Goal: Task Accomplishment & Management: Complete application form

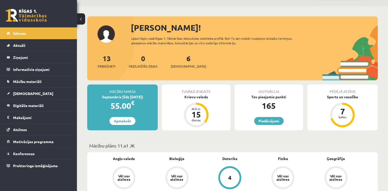
scroll to position [26, 0]
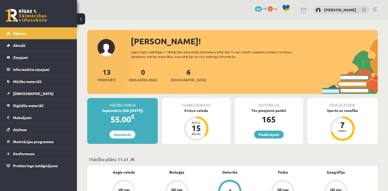
scroll to position [26, 0]
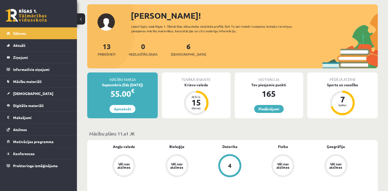
click at [212, 18] on div "Sveika, Laura! Laipni lūgts savā Rīgas 1. Tālmācības vidusskolas skolnieka prof…" at bounding box center [232, 36] width 290 height 64
drag, startPoint x: 212, startPoint y: 18, endPoint x: 210, endPoint y: 30, distance: 12.5
click at [210, 30] on div "Laipni lūgts savā Rīgas 1. Tālmācības vidusskolas skolnieka profilā. Šeit Tu va…" at bounding box center [218, 28] width 174 height 9
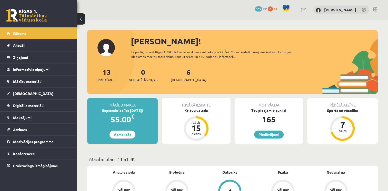
click at [367, 131] on div "Pēdējā atzīme Sports un veselība 7 balles" at bounding box center [342, 121] width 70 height 46
drag, startPoint x: 69, startPoint y: 105, endPoint x: 88, endPoint y: 9, distance: 98.0
click at [88, 9] on div "0 Dāvanas 165 mP 0 xp Laura Kokorēviča" at bounding box center [232, 10] width 311 height 20
click at [28, 89] on link "[DEMOGRAPHIC_DATA]" at bounding box center [39, 94] width 64 height 12
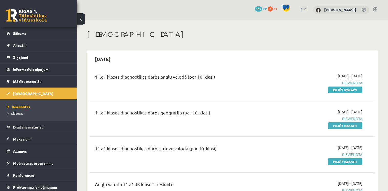
drag, startPoint x: 238, startPoint y: 65, endPoint x: 189, endPoint y: 38, distance: 56.2
click at [188, 36] on h1 "[DEMOGRAPHIC_DATA]" at bounding box center [232, 34] width 290 height 9
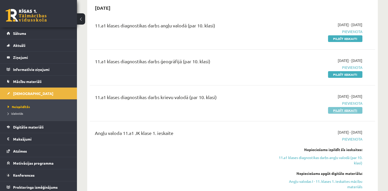
click at [346, 112] on link "Pildīt ieskaiti" at bounding box center [345, 110] width 34 height 7
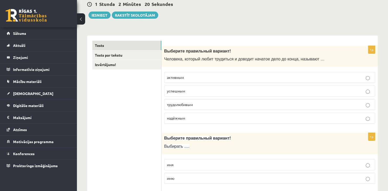
scroll to position [77, 0]
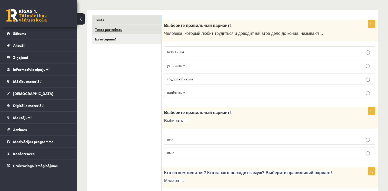
click at [114, 30] on link "Tests par tekstu" at bounding box center [126, 29] width 69 height 9
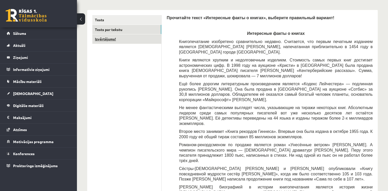
click at [118, 38] on link "Izvērtējums!" at bounding box center [126, 38] width 69 height 9
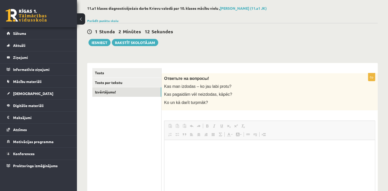
scroll to position [0, 0]
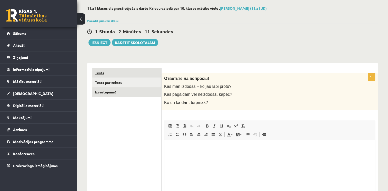
click at [133, 70] on link "Tests" at bounding box center [126, 72] width 69 height 9
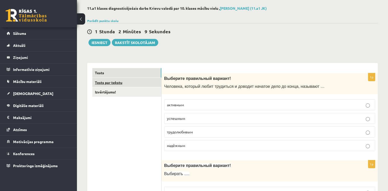
click at [133, 84] on link "Tests par tekstu" at bounding box center [126, 82] width 69 height 9
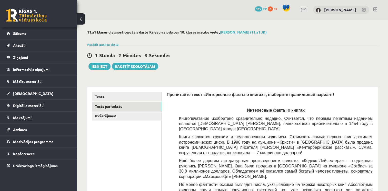
click at [132, 93] on link "Tests" at bounding box center [126, 96] width 69 height 9
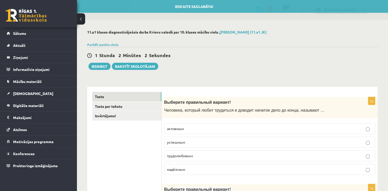
scroll to position [26, 0]
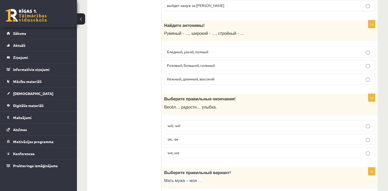
click at [260, 44] on fieldset "Бледный, узкий, полный Розовый, большой, сильный Нежный, длинный, высокий" at bounding box center [269, 65] width 211 height 42
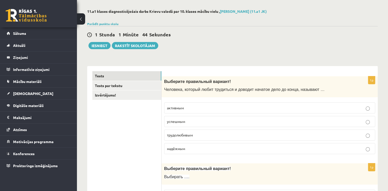
scroll to position [0, 0]
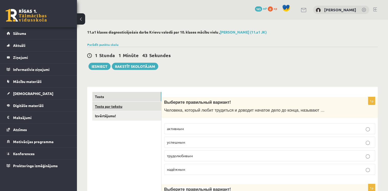
click at [123, 108] on link "Tests par tekstu" at bounding box center [126, 106] width 69 height 9
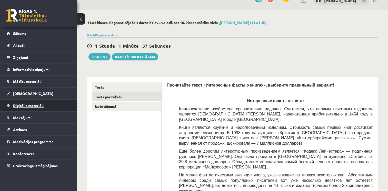
scroll to position [10, 0]
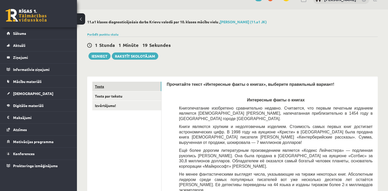
click at [121, 85] on link "Tests" at bounding box center [126, 86] width 69 height 9
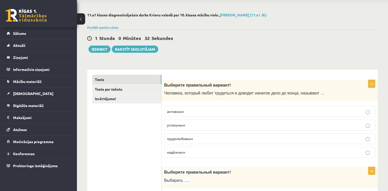
scroll to position [51, 0]
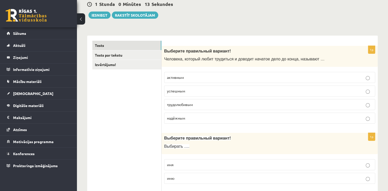
click at [208, 107] on p "трудолюбивым" at bounding box center [269, 104] width 205 height 5
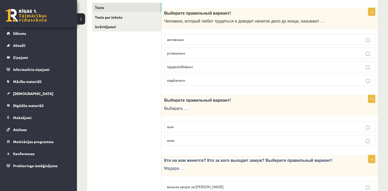
scroll to position [154, 0]
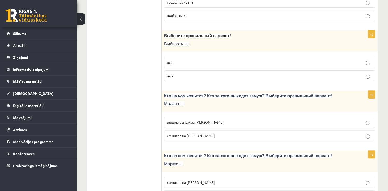
click at [191, 64] on p "имя" at bounding box center [269, 62] width 205 height 5
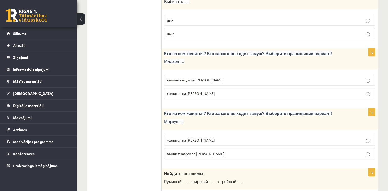
scroll to position [205, 0]
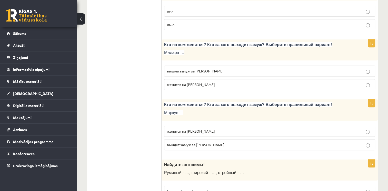
click at [198, 70] on span "вышла замуж за Марка" at bounding box center [195, 71] width 57 height 5
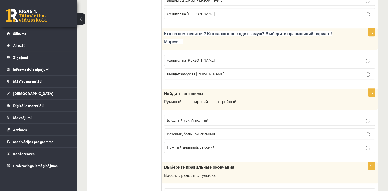
scroll to position [282, 0]
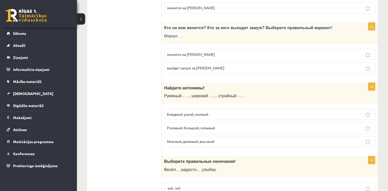
click at [199, 54] on p "женится на Агнии" at bounding box center [269, 54] width 205 height 5
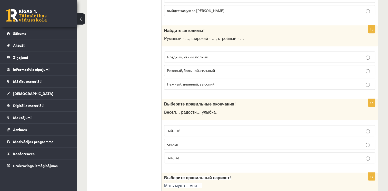
scroll to position [359, 0]
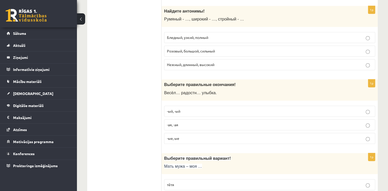
click at [222, 49] on p "Розовый, большой, сильный" at bounding box center [269, 50] width 205 height 5
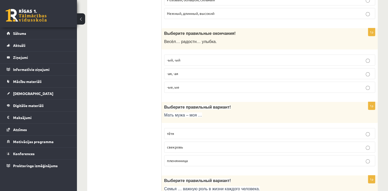
scroll to position [436, 0]
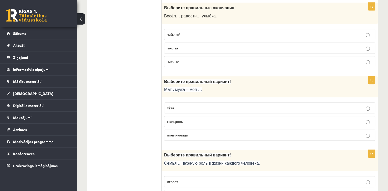
click at [191, 49] on label "-ая, -ая" at bounding box center [269, 48] width 211 height 11
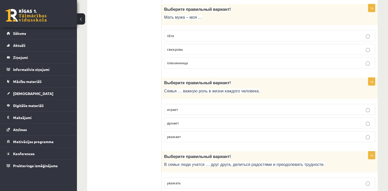
scroll to position [513, 0]
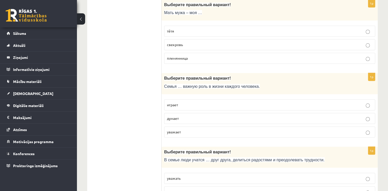
click at [186, 42] on p "свекровь" at bounding box center [269, 44] width 205 height 5
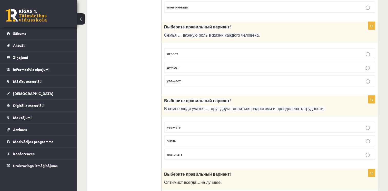
scroll to position [589, 0]
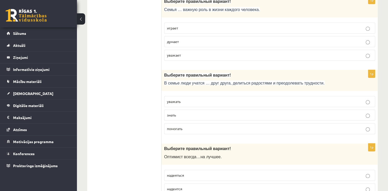
click at [190, 27] on p "играет" at bounding box center [269, 27] width 205 height 5
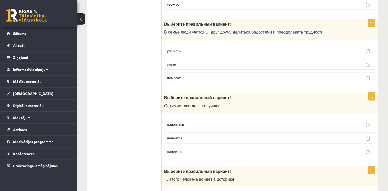
scroll to position [641, 0]
click at [213, 49] on p "уважать" at bounding box center [269, 50] width 205 height 5
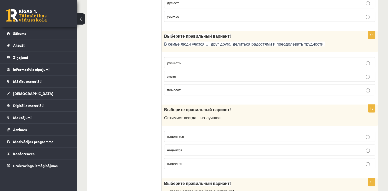
scroll to position [676, 0]
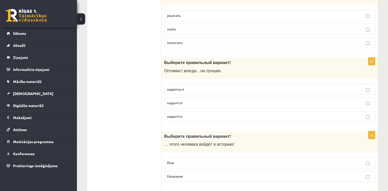
click at [186, 114] on p "надеется" at bounding box center [269, 116] width 205 height 5
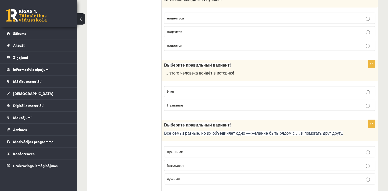
scroll to position [752, 0]
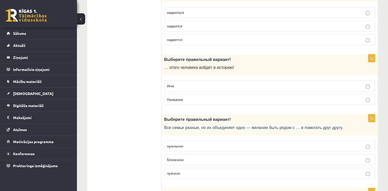
click at [209, 83] on p "Имя" at bounding box center [269, 85] width 205 height 5
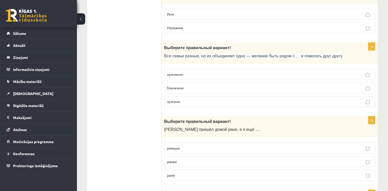
scroll to position [855, 0]
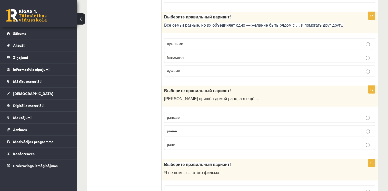
click at [215, 55] on p "близкими" at bounding box center [269, 57] width 205 height 5
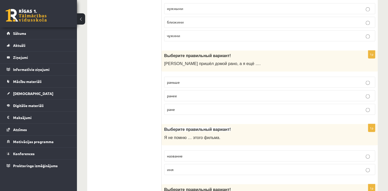
scroll to position [906, 0]
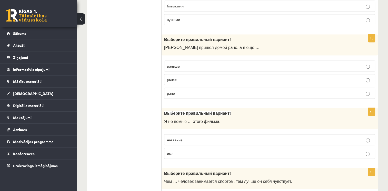
click at [209, 64] on p "раньше" at bounding box center [269, 65] width 205 height 5
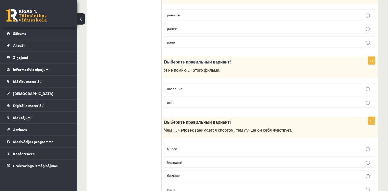
click at [208, 86] on p "название" at bounding box center [269, 88] width 205 height 5
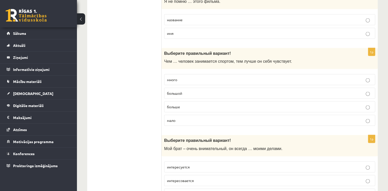
scroll to position [1034, 0]
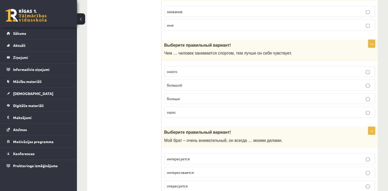
click at [196, 96] on p "больше" at bounding box center [269, 98] width 205 height 5
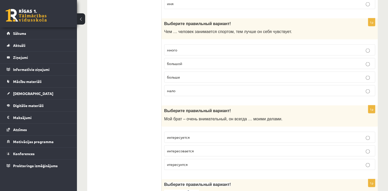
scroll to position [1111, 0]
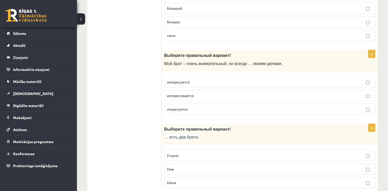
click at [203, 79] on p "интересуется" at bounding box center [269, 81] width 205 height 5
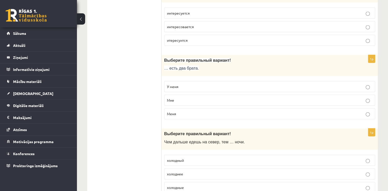
scroll to position [1188, 0]
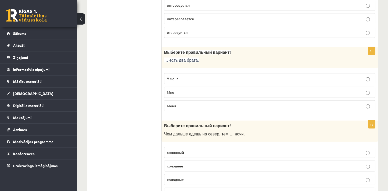
click at [207, 73] on label "У меня" at bounding box center [269, 78] width 211 height 11
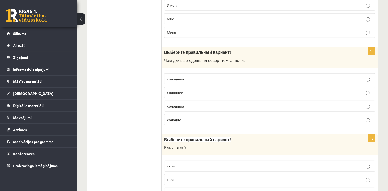
scroll to position [1265, 0]
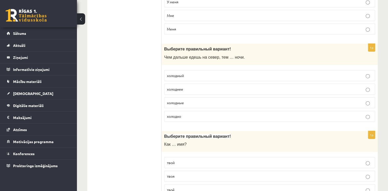
click at [205, 87] on label "холоднее" at bounding box center [269, 89] width 211 height 11
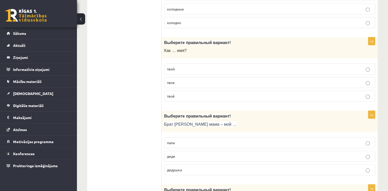
scroll to position [1367, 0]
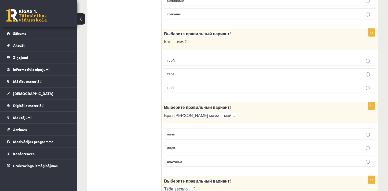
click at [180, 85] on p "твоё" at bounding box center [269, 87] width 205 height 5
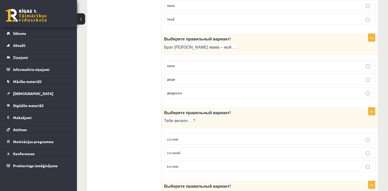
scroll to position [1444, 0]
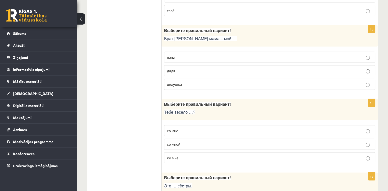
click at [204, 68] on p "дядя" at bounding box center [269, 70] width 205 height 5
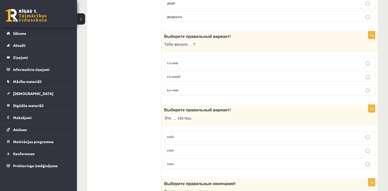
scroll to position [1521, 0]
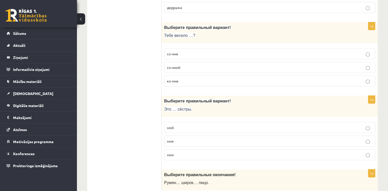
click at [199, 65] on p "со мной" at bounding box center [269, 67] width 205 height 5
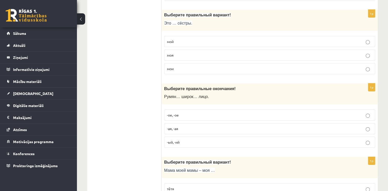
scroll to position [1598, 0]
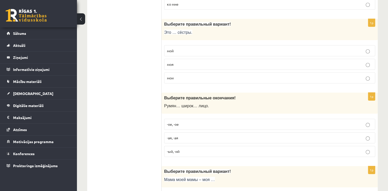
click at [196, 60] on label "моя" at bounding box center [269, 64] width 211 height 11
click at [200, 48] on p "мой" at bounding box center [269, 50] width 205 height 5
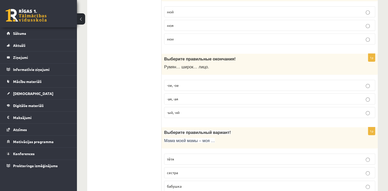
scroll to position [1649, 0]
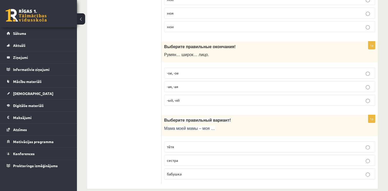
click at [207, 144] on p "тётя" at bounding box center [269, 146] width 205 height 5
click at [212, 171] on p "бабушка" at bounding box center [269, 173] width 205 height 5
click at [232, 70] on p "-ое, -ое" at bounding box center [269, 72] width 205 height 5
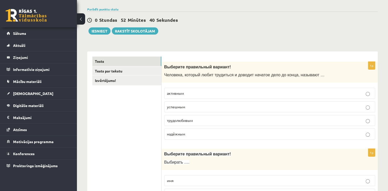
scroll to position [35, 0]
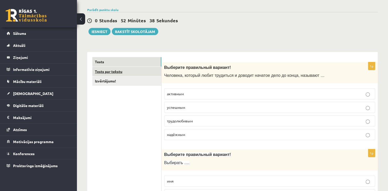
click at [134, 70] on link "Tests par tekstu" at bounding box center [126, 71] width 69 height 9
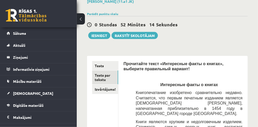
drag, startPoint x: 391, startPoint y: 6, endPoint x: 157, endPoint y: 44, distance: 237.6
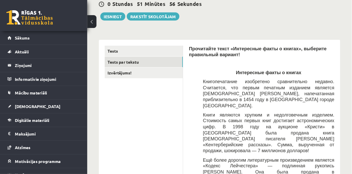
scroll to position [52, 0]
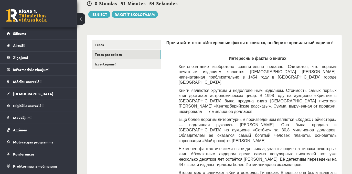
drag, startPoint x: 250, startPoint y: 0, endPoint x: 199, endPoint y: 6, distance: 51.1
click at [199, 6] on div "0 Stundas 51 Minūtes 54 Sekundes" at bounding box center [214, 3] width 255 height 7
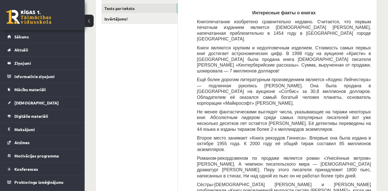
scroll to position [99, 0]
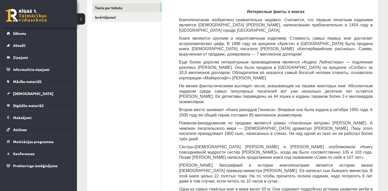
drag, startPoint x: 290, startPoint y: 3, endPoint x: 153, endPoint y: 76, distance: 155.8
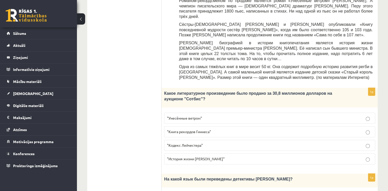
scroll to position [227, 0]
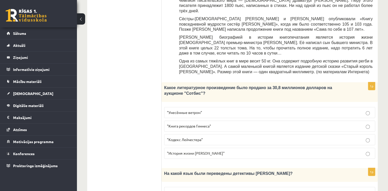
click at [204, 137] on p ""Кодекс Лейчестера"" at bounding box center [269, 139] width 205 height 5
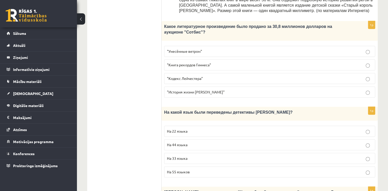
scroll to position [304, 0]
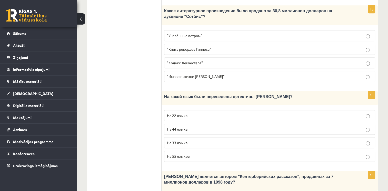
click at [182, 127] on span "На 44 языка" at bounding box center [177, 129] width 21 height 5
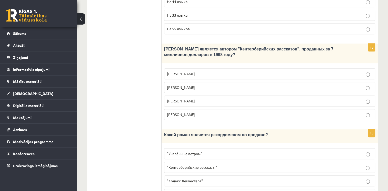
scroll to position [432, 0]
click at [199, 98] on p "Джефри Чосер" at bounding box center [269, 100] width 205 height 5
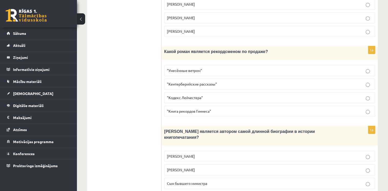
scroll to position [516, 0]
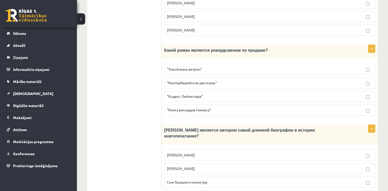
click at [236, 67] on p ""Унесённые ветром"" at bounding box center [269, 69] width 205 height 5
drag, startPoint x: 232, startPoint y: 153, endPoint x: 235, endPoint y: 150, distance: 4.4
click at [232, 180] on p "Сын бывшего министра" at bounding box center [269, 182] width 205 height 5
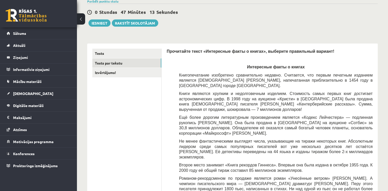
scroll to position [0, 0]
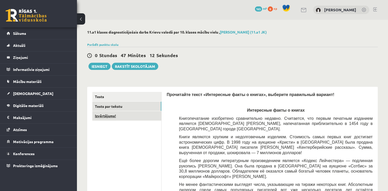
click at [128, 117] on link "Izvērtējums!" at bounding box center [126, 115] width 69 height 9
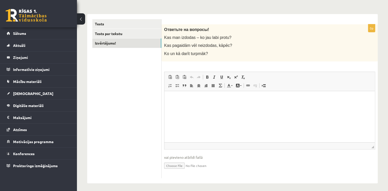
scroll to position [75, 0]
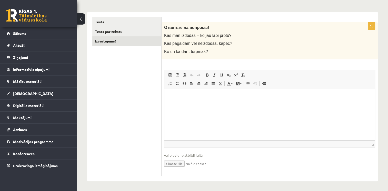
click at [171, 99] on html at bounding box center [269, 97] width 210 height 16
click at [240, 96] on p "**********" at bounding box center [269, 96] width 200 height 5
click at [197, 104] on p "**********" at bounding box center [269, 105] width 200 height 5
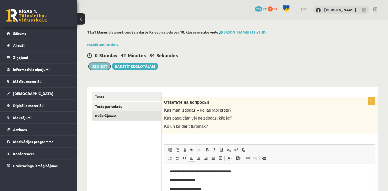
click at [100, 66] on button "Iesniegt" at bounding box center [99, 66] width 22 height 7
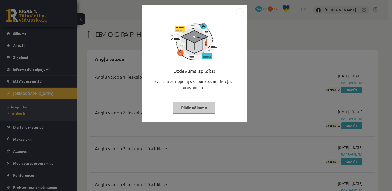
click at [187, 108] on button "Pildīt nākamo" at bounding box center [194, 108] width 42 height 12
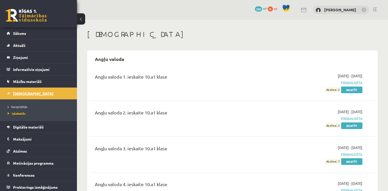
click at [15, 94] on span "[DEMOGRAPHIC_DATA]" at bounding box center [33, 93] width 40 height 5
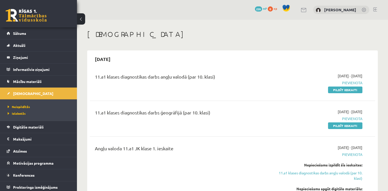
click at [13, 15] on link at bounding box center [26, 15] width 41 height 13
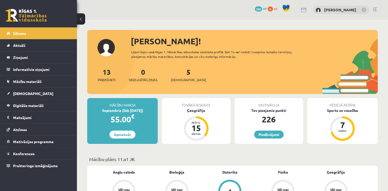
click at [205, 117] on div "Tuvākā ieskaite Ģeogrāfija Atlicis 15 dienas" at bounding box center [196, 121] width 68 height 46
click at [197, 112] on div "Ģeogrāfija" at bounding box center [196, 110] width 68 height 5
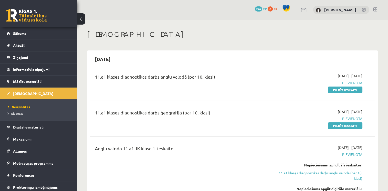
scroll to position [26, 0]
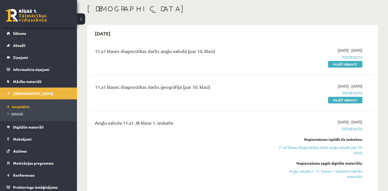
click at [13, 111] on span "Izlabotās" at bounding box center [15, 113] width 15 height 4
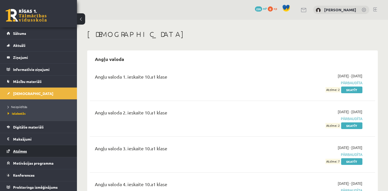
click at [26, 150] on span "Atzīmes" at bounding box center [20, 151] width 14 height 5
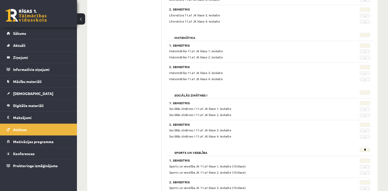
scroll to position [653, 0]
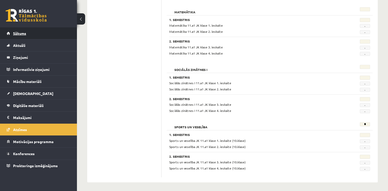
click at [23, 29] on link "Sākums" at bounding box center [39, 33] width 64 height 12
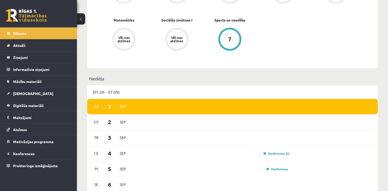
scroll to position [256, 0]
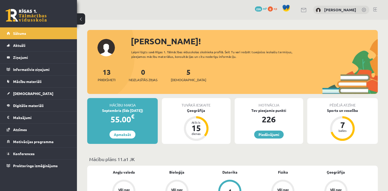
click at [28, 13] on link at bounding box center [26, 15] width 41 height 13
click at [178, 80] on span "[DEMOGRAPHIC_DATA]" at bounding box center [188, 79] width 35 height 5
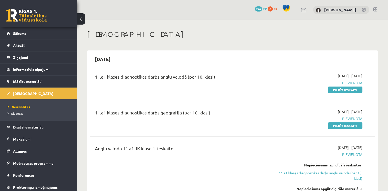
click at [30, 14] on link at bounding box center [26, 15] width 41 height 13
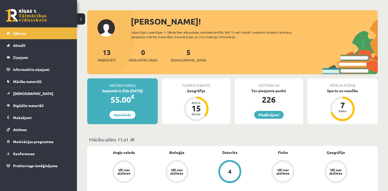
scroll to position [51, 0]
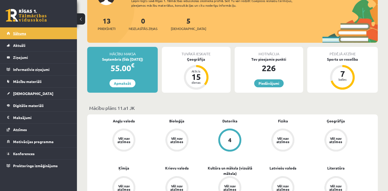
click at [28, 35] on link "Sākums" at bounding box center [39, 33] width 64 height 12
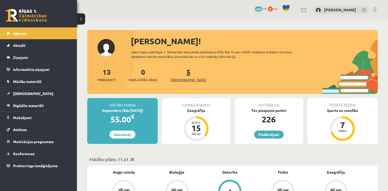
click at [181, 74] on link "5 [DEMOGRAPHIC_DATA]" at bounding box center [188, 74] width 35 height 15
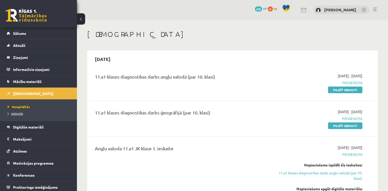
click at [15, 111] on link "Izlabotās" at bounding box center [40, 113] width 64 height 5
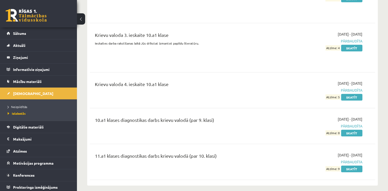
scroll to position [1307, 0]
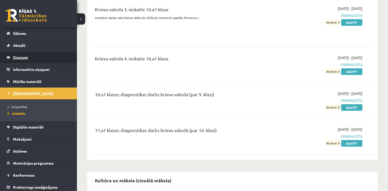
drag, startPoint x: 0, startPoint y: 3, endPoint x: 25, endPoint y: 59, distance: 61.7
click at [25, 59] on legend "Ziņojumi 0" at bounding box center [41, 58] width 57 height 12
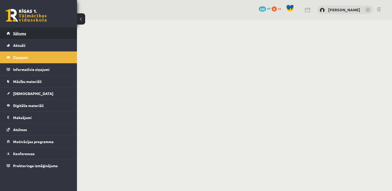
click at [20, 35] on span "Sākums" at bounding box center [19, 33] width 13 height 5
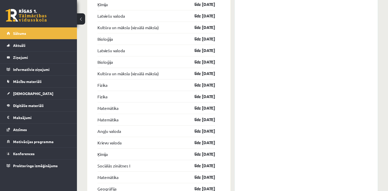
scroll to position [615, 0]
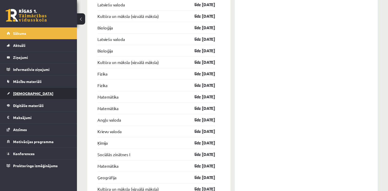
click at [26, 91] on link "[DEMOGRAPHIC_DATA]" at bounding box center [39, 94] width 64 height 12
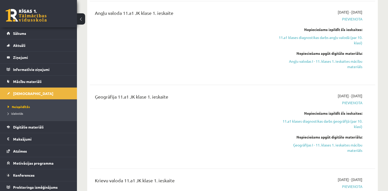
scroll to position [128, 0]
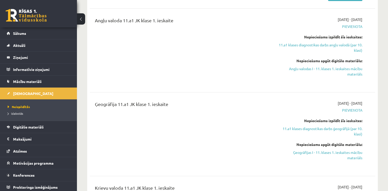
click at [236, 72] on div "Angļu valoda 11.a1 JK klase 1. ieskaite" at bounding box center [182, 50] width 183 height 67
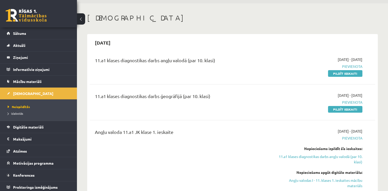
scroll to position [26, 0]
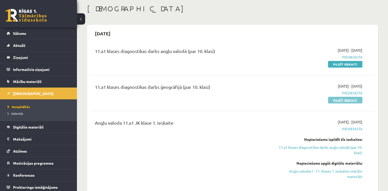
click at [349, 99] on link "Pildīt ieskaiti" at bounding box center [345, 100] width 34 height 7
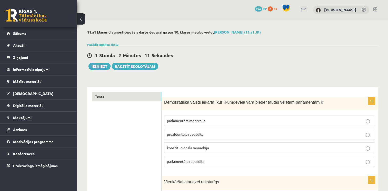
scroll to position [77, 0]
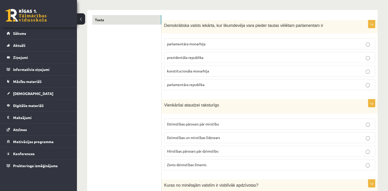
click at [204, 84] on span "parlamentāra republika" at bounding box center [185, 84] width 37 height 5
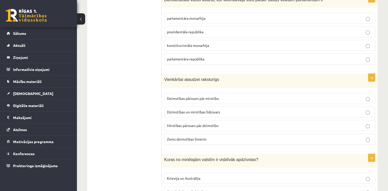
scroll to position [128, 0]
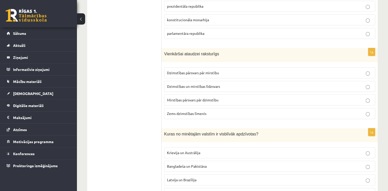
click at [197, 85] on span "Dzimstības un mirstības līdzsvars" at bounding box center [193, 86] width 53 height 5
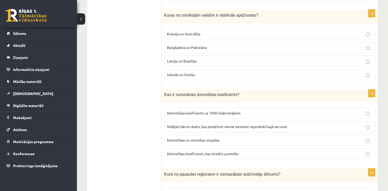
scroll to position [256, 0]
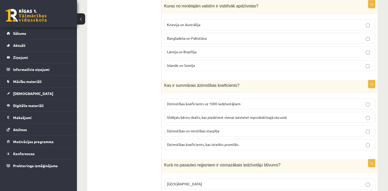
click at [219, 36] on p "Bangladeša un Pakistāna" at bounding box center [269, 38] width 205 height 5
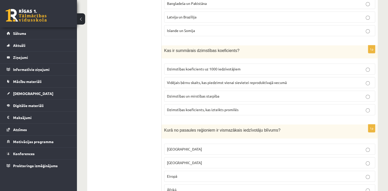
scroll to position [308, 0]
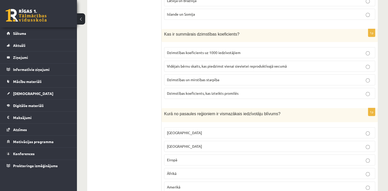
click at [274, 67] on p "Vidējais bērnu skaits, kas piedzimst vienai sievietei reproduktīvajā vecumā" at bounding box center [269, 66] width 205 height 5
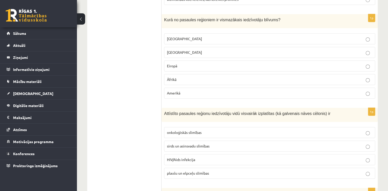
scroll to position [410, 0]
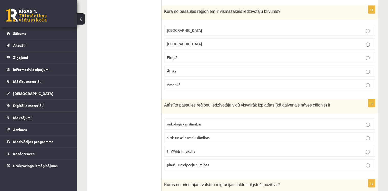
click at [212, 28] on p "Austrālijā" at bounding box center [269, 30] width 205 height 5
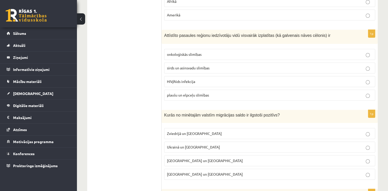
scroll to position [487, 0]
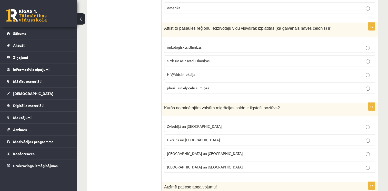
click at [201, 58] on span "sirds un asinsvadu slimības" at bounding box center [188, 60] width 43 height 5
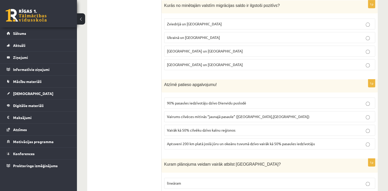
scroll to position [564, 0]
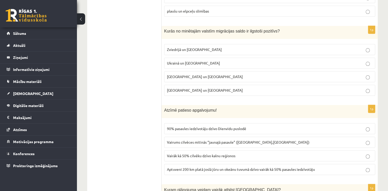
click at [183, 47] on span "Zviedrijā un ASV" at bounding box center [194, 49] width 55 height 5
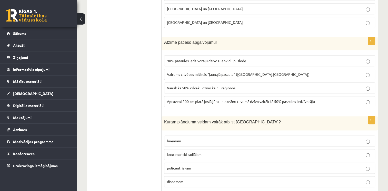
scroll to position [641, 0]
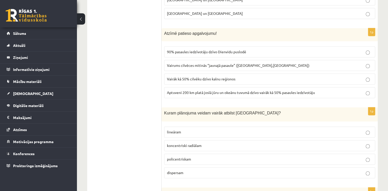
click at [212, 91] on p "Aptuveni 200 km platā joslā jūru un okeānu tuvumā dzīvo vairāk kā 50% pasaules …" at bounding box center [269, 92] width 205 height 5
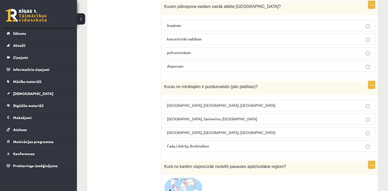
scroll to position [743, 0]
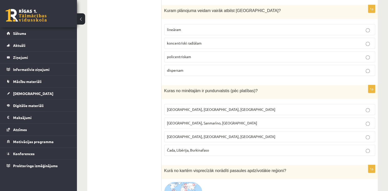
click at [198, 40] on p "koncentriski radiālam" at bounding box center [269, 42] width 205 height 5
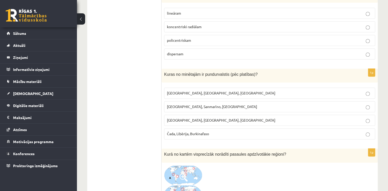
scroll to position [769, 0]
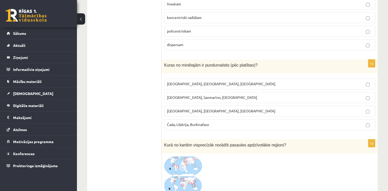
click at [190, 95] on span "Monako, Sanmarīno, Luksemburga" at bounding box center [212, 97] width 90 height 5
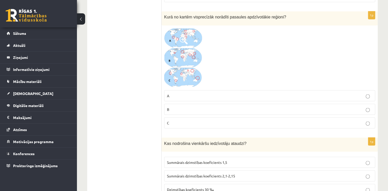
scroll to position [871, 0]
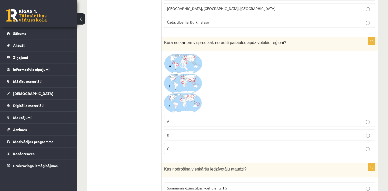
click at [207, 132] on p "B" at bounding box center [269, 134] width 205 height 5
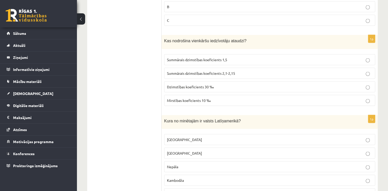
scroll to position [1025, 0]
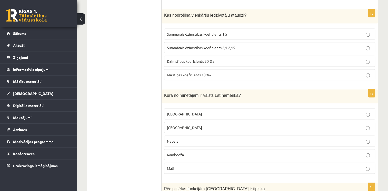
click at [233, 45] on p "Summārais dzimstības koeficients 2,1-2,15" at bounding box center [269, 47] width 205 height 5
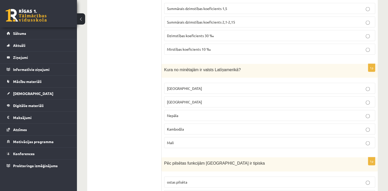
scroll to position [1076, 0]
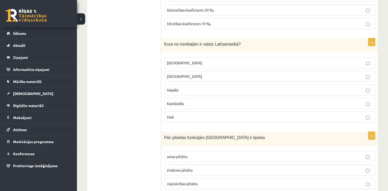
click at [218, 60] on p "Meksika" at bounding box center [269, 62] width 205 height 5
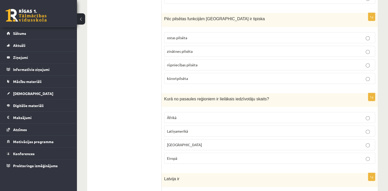
scroll to position [1204, 0]
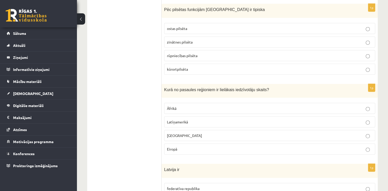
click at [187, 133] on p "Āzijā" at bounding box center [269, 135] width 205 height 5
click at [194, 67] on p "kūrortpilsēta" at bounding box center [269, 69] width 205 height 5
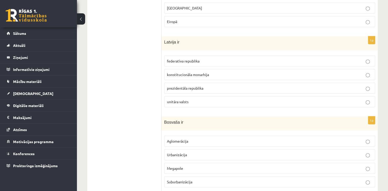
scroll to position [1358, 0]
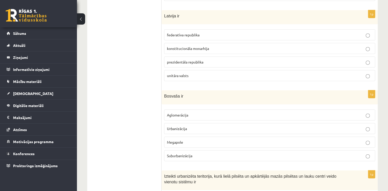
click at [204, 73] on p "unitāra valsts" at bounding box center [269, 75] width 205 height 5
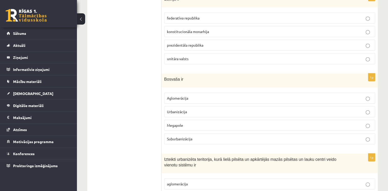
scroll to position [1384, 0]
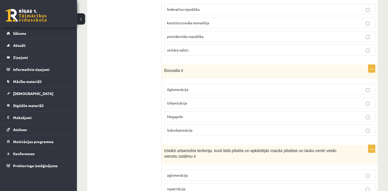
click at [184, 114] on p "Megapole" at bounding box center [269, 116] width 205 height 5
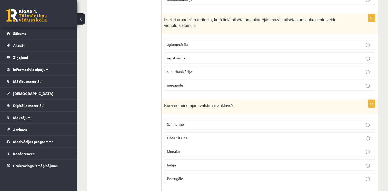
scroll to position [1515, 0]
click at [177, 122] on span "Sanmarīno" at bounding box center [175, 124] width 17 height 5
click at [170, 103] on span "Kura no minētajām valstīm ir anklāvs?" at bounding box center [198, 105] width 69 height 4
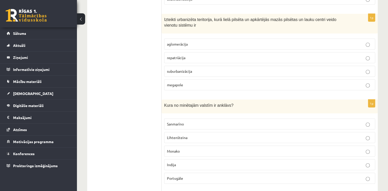
click at [170, 119] on label "Sanmarīno" at bounding box center [269, 124] width 211 height 11
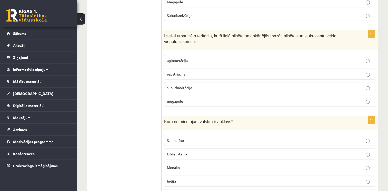
scroll to position [1489, 0]
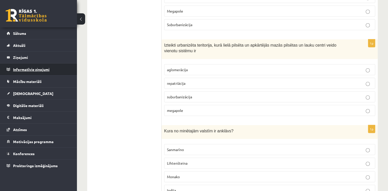
click at [28, 71] on legend "Informatīvie ziņojumi 0" at bounding box center [41, 70] width 57 height 12
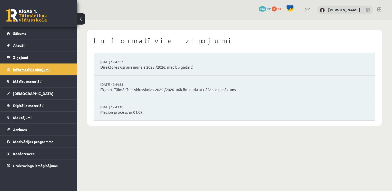
click at [28, 71] on legend "Informatīvie ziņojumi 0" at bounding box center [41, 70] width 57 height 12
click at [27, 93] on span "[DEMOGRAPHIC_DATA]" at bounding box center [33, 93] width 40 height 5
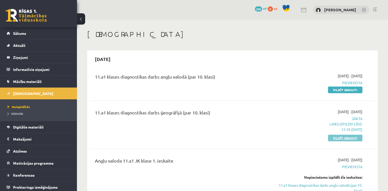
click at [345, 138] on link "Pildīt ieskaiti" at bounding box center [345, 138] width 34 height 7
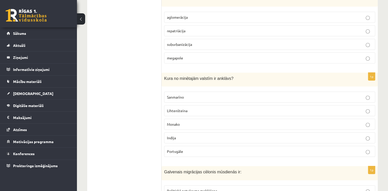
scroll to position [1512, 0]
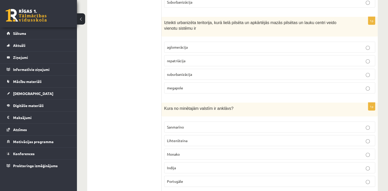
click at [190, 45] on p "aglomerācija" at bounding box center [269, 47] width 205 height 5
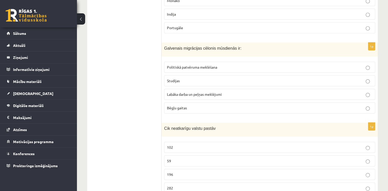
scroll to position [1691, 0]
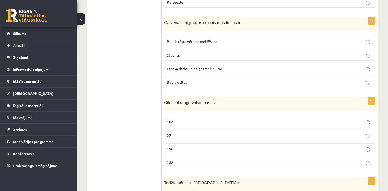
click at [204, 66] on p "Labāka darba un peļņas meklējumi" at bounding box center [269, 68] width 205 height 5
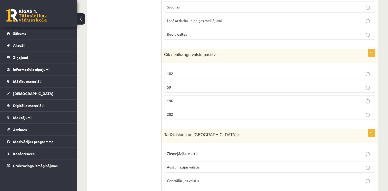
scroll to position [1743, 0]
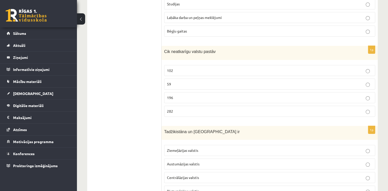
click at [178, 92] on label "196" at bounding box center [269, 97] width 211 height 11
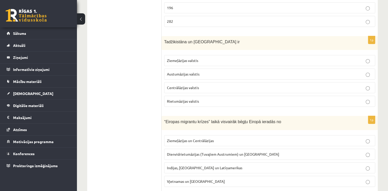
scroll to position [1845, 0]
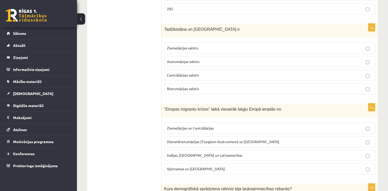
click at [196, 73] on span "Centrālāzijas valstis" at bounding box center [183, 75] width 32 height 5
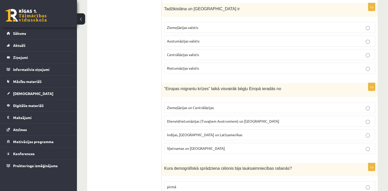
scroll to position [1896, 0]
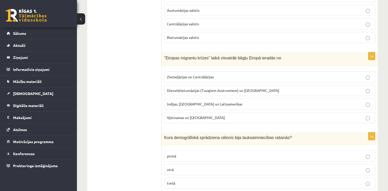
click at [189, 88] on span "Dienvidrietumāzijas (Tuvajiem Austrumiem) un Āfrikas" at bounding box center [223, 90] width 112 height 5
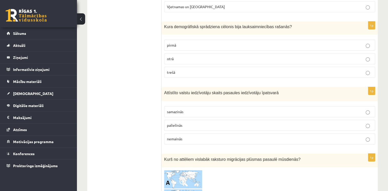
scroll to position [1999, 0]
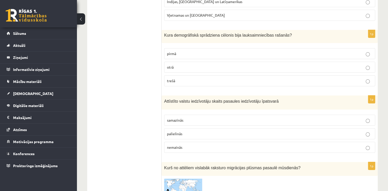
click at [175, 51] on span "pirmā" at bounding box center [171, 53] width 9 height 5
click at [196, 118] on p "samazinās" at bounding box center [269, 120] width 205 height 5
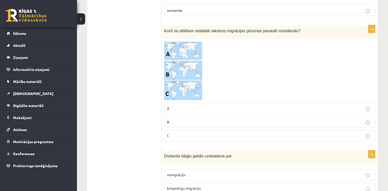
scroll to position [2127, 0]
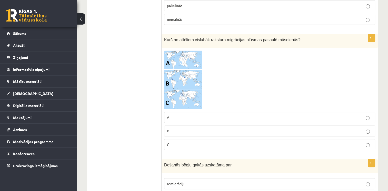
click at [231, 139] on label "C" at bounding box center [269, 144] width 211 height 11
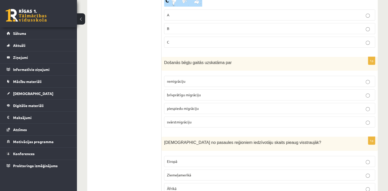
scroll to position [2255, 0]
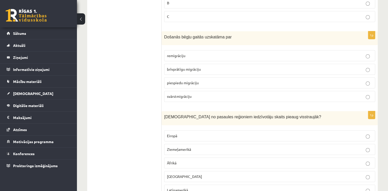
click at [193, 80] on span "piespiedu migrāciju" at bounding box center [183, 82] width 32 height 5
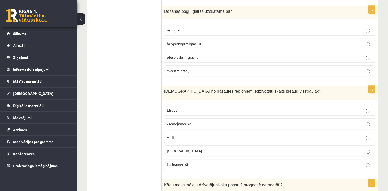
scroll to position [2306, 0]
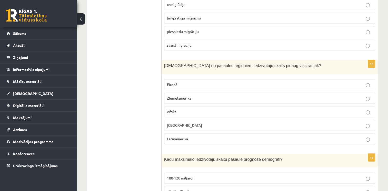
click at [182, 109] on p "Āfrikā" at bounding box center [269, 111] width 205 height 5
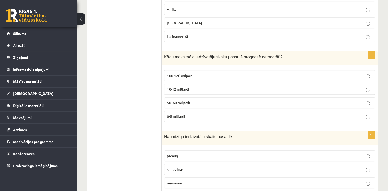
scroll to position [2412, 0]
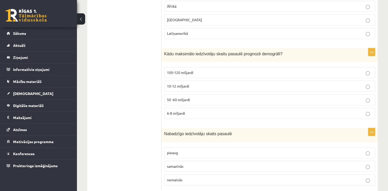
click at [202, 81] on label "10-12 miljardi" at bounding box center [269, 86] width 211 height 11
click at [201, 147] on fieldset "pieaug samazinās nemainās" at bounding box center [269, 166] width 211 height 42
click at [203, 164] on p "samazinās" at bounding box center [269, 166] width 205 height 5
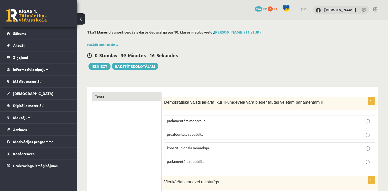
scroll to position [0, 0]
click at [101, 65] on button "Iesniegt" at bounding box center [99, 66] width 22 height 7
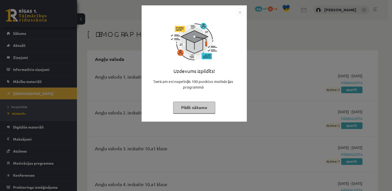
drag, startPoint x: 193, startPoint y: 105, endPoint x: 195, endPoint y: 108, distance: 3.6
click at [193, 105] on button "Pildīt nākamo" at bounding box center [194, 108] width 42 height 12
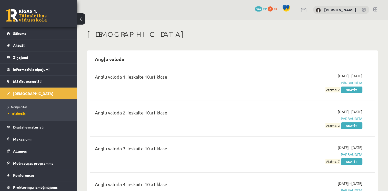
click at [23, 115] on link "Izlabotās" at bounding box center [40, 113] width 64 height 5
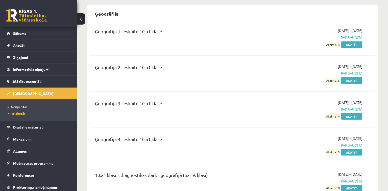
scroll to position [923, 0]
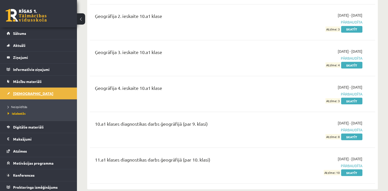
click at [21, 93] on span "[DEMOGRAPHIC_DATA]" at bounding box center [33, 93] width 40 height 5
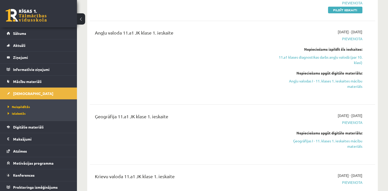
scroll to position [26, 0]
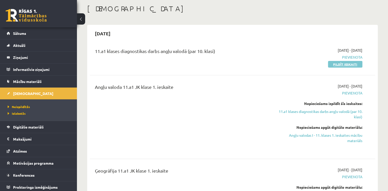
click at [342, 65] on link "Pildīt ieskaiti" at bounding box center [345, 64] width 34 height 7
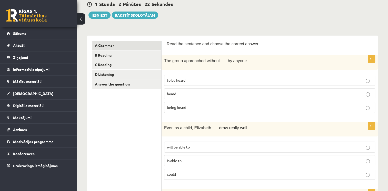
scroll to position [77, 0]
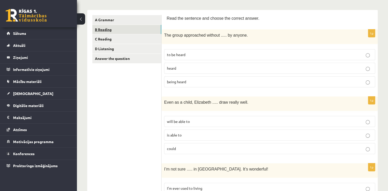
click at [109, 27] on link "B Reading" at bounding box center [126, 29] width 69 height 9
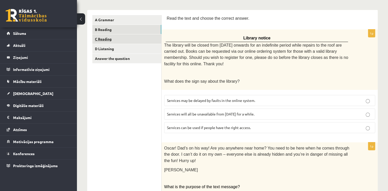
click at [108, 40] on link "C Reading" at bounding box center [126, 38] width 69 height 9
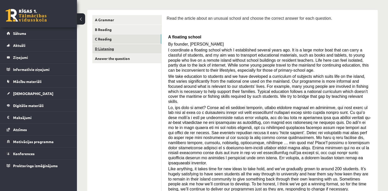
click at [114, 52] on link "D Listening" at bounding box center [126, 48] width 69 height 9
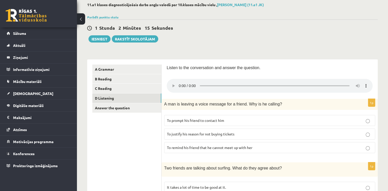
scroll to position [0, 0]
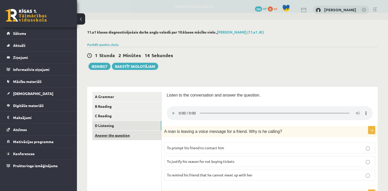
click at [124, 137] on link "Answer the question" at bounding box center [126, 135] width 69 height 9
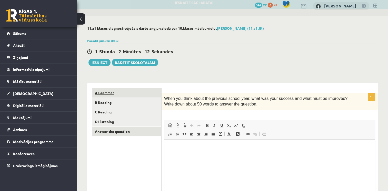
click at [127, 90] on link "A Grammar" at bounding box center [126, 92] width 69 height 9
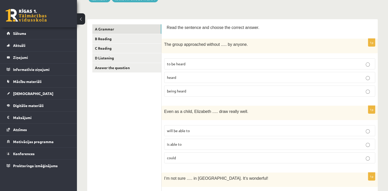
scroll to position [77, 0]
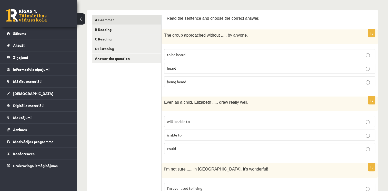
click at [215, 70] on label "heard" at bounding box center [269, 68] width 211 height 11
click at [221, 81] on p "being heard" at bounding box center [269, 81] width 205 height 5
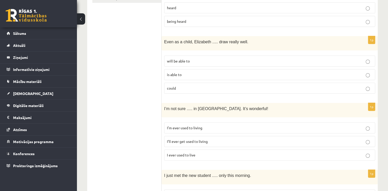
scroll to position [154, 0]
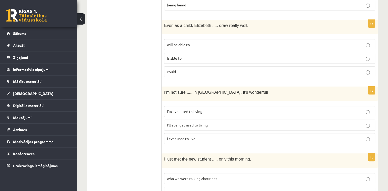
click at [216, 70] on p "could" at bounding box center [269, 71] width 205 height 5
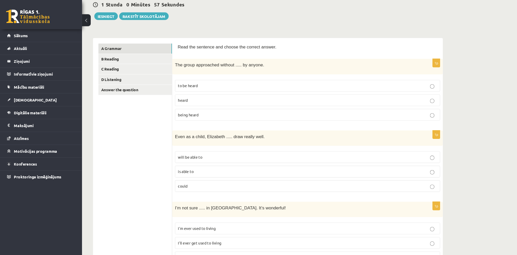
scroll to position [51, 0]
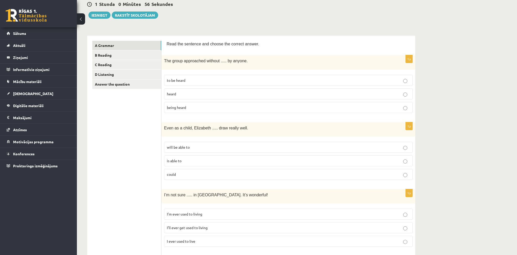
drag, startPoint x: 380, startPoint y: 0, endPoint x: 316, endPoint y: 28, distance: 69.4
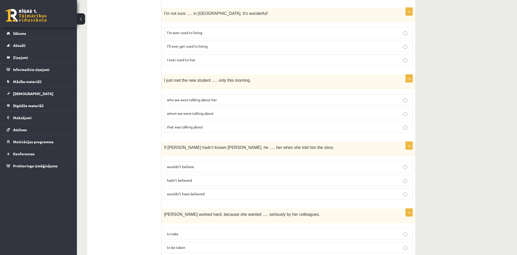
scroll to position [222, 0]
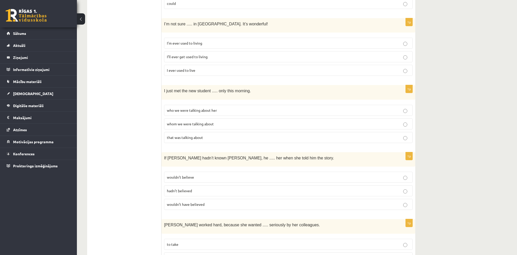
click at [197, 41] on span "I’m ever used to living" at bounding box center [184, 43] width 35 height 5
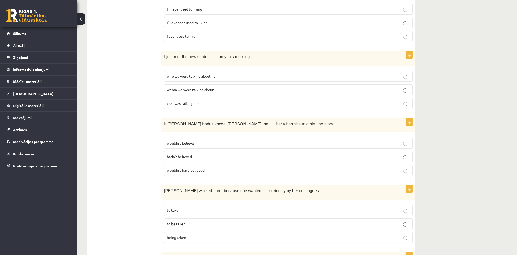
scroll to position [290, 0]
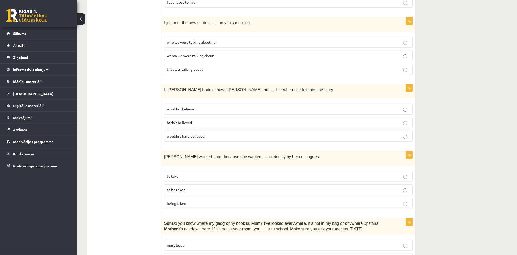
click at [216, 40] on span "who we were talking about her" at bounding box center [192, 42] width 50 height 5
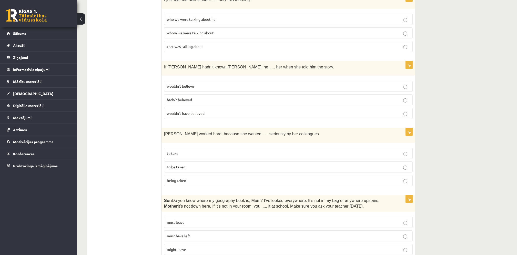
scroll to position [325, 0]
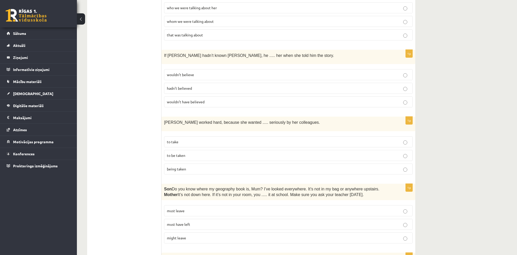
click at [199, 72] on p "wouldn’t believe" at bounding box center [288, 74] width 243 height 5
click at [203, 100] on span "wouldn’t have believed" at bounding box center [186, 101] width 38 height 5
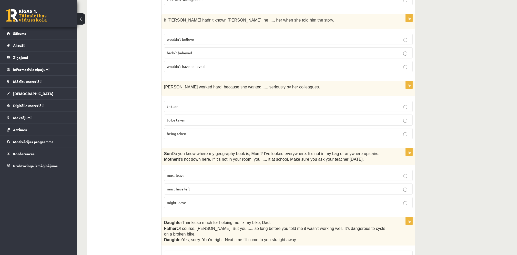
scroll to position [393, 0]
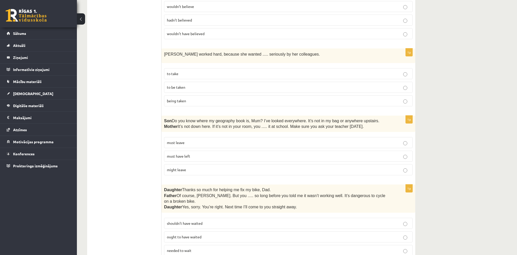
click at [186, 86] on p "to be taken" at bounding box center [288, 87] width 243 height 5
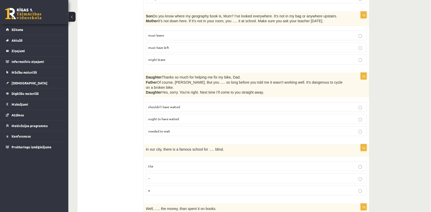
scroll to position [496, 0]
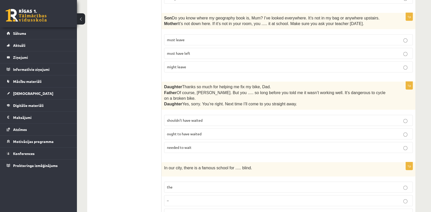
drag, startPoint x: 505, startPoint y: 4, endPoint x: 120, endPoint y: 30, distance: 385.5
click at [190, 51] on span "must have left" at bounding box center [178, 53] width 23 height 5
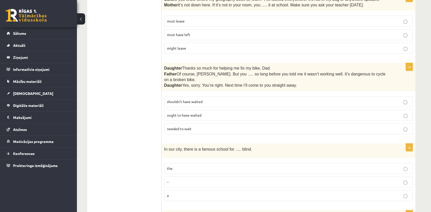
scroll to position [552, 0]
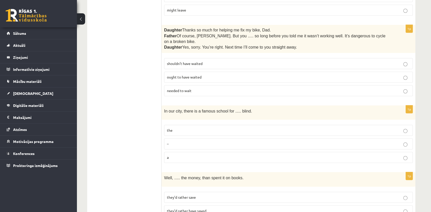
click at [200, 61] on span "shouldn’t have waited" at bounding box center [185, 63] width 36 height 5
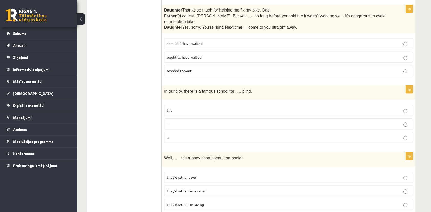
scroll to position [581, 0]
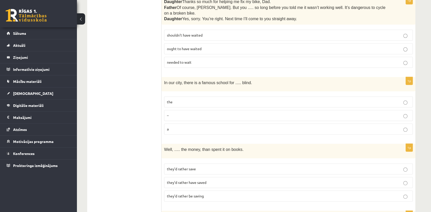
click at [191, 99] on p "the" at bounding box center [288, 101] width 243 height 5
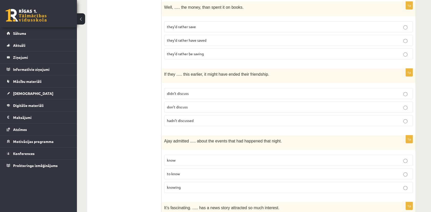
scroll to position [695, 0]
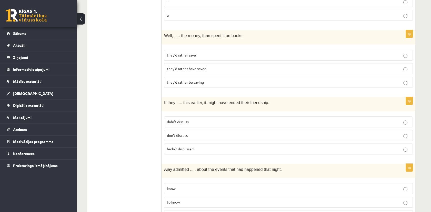
click at [200, 66] on span "they’d rather have saved" at bounding box center [186, 68] width 39 height 5
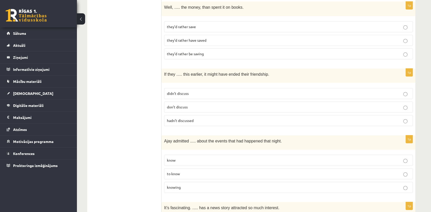
click at [183, 118] on span "hadn’t discussed" at bounding box center [180, 120] width 27 height 5
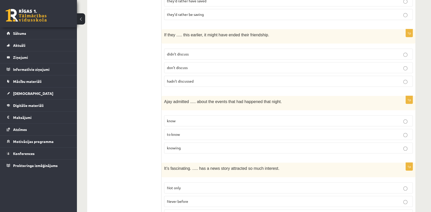
scroll to position [780, 0]
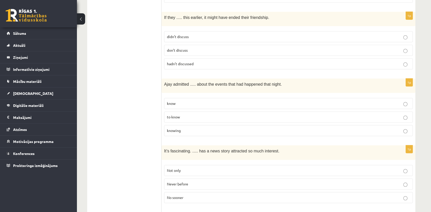
click at [186, 128] on p "knowing" at bounding box center [288, 130] width 243 height 5
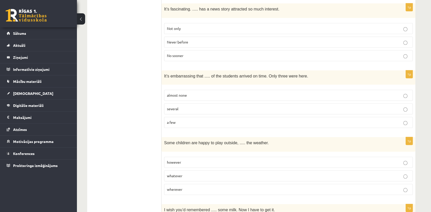
scroll to position [894, 0]
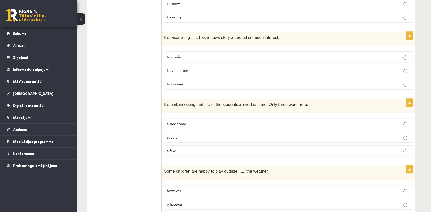
click at [203, 68] on p "Never before" at bounding box center [288, 70] width 243 height 5
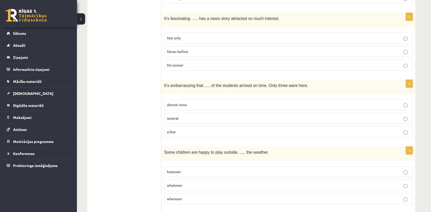
scroll to position [923, 0]
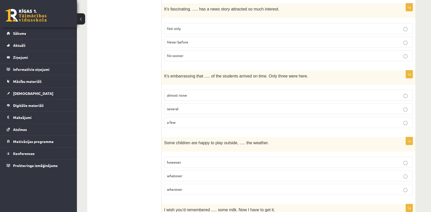
click at [189, 93] on p "almost none" at bounding box center [288, 95] width 243 height 5
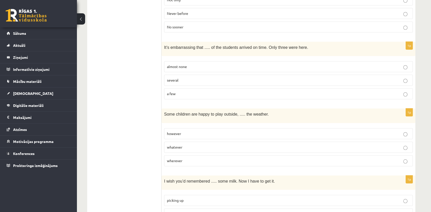
scroll to position [980, 0]
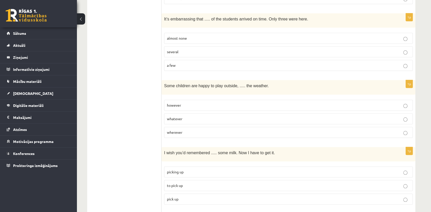
click at [192, 116] on p "whatever" at bounding box center [288, 118] width 243 height 5
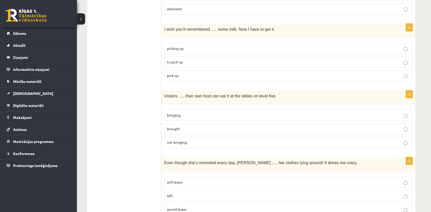
scroll to position [1093, 0]
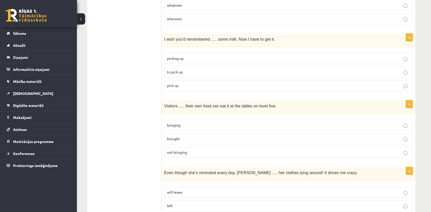
click at [193, 69] on p "to pick up" at bounding box center [288, 71] width 243 height 5
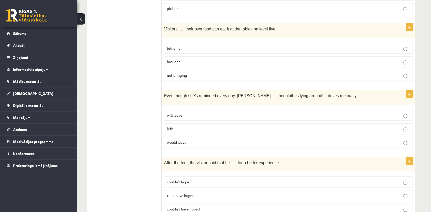
scroll to position [1179, 0]
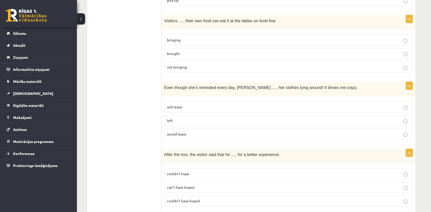
click at [190, 37] on p "bringing" at bounding box center [288, 39] width 243 height 5
drag, startPoint x: 187, startPoint y: 93, endPoint x: 189, endPoint y: 95, distance: 3.3
click at [187, 105] on p "will leave" at bounding box center [288, 107] width 243 height 5
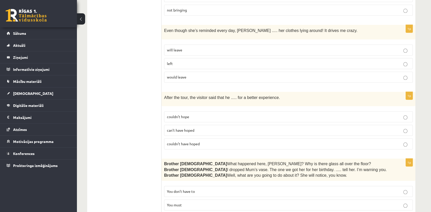
scroll to position [1253, 0]
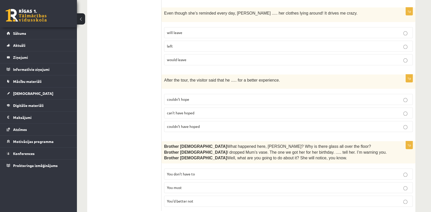
click at [192, 124] on span "couldn’t have hoped" at bounding box center [183, 126] width 33 height 5
click at [188, 191] on span "You’d better not" at bounding box center [180, 201] width 26 height 5
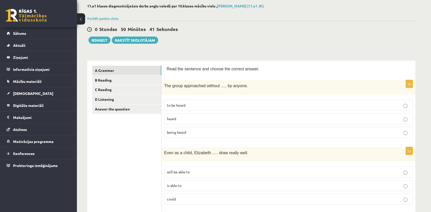
scroll to position [57, 0]
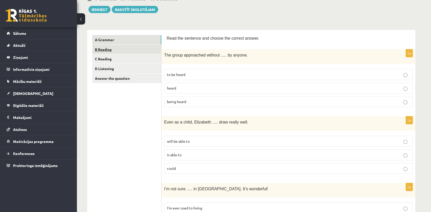
click at [108, 50] on link "B Reading" at bounding box center [126, 49] width 69 height 9
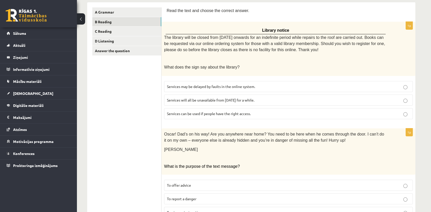
scroll to position [113, 0]
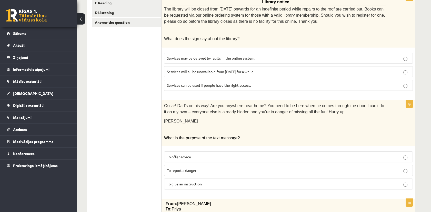
click at [211, 69] on span "Services will all be unavailable from Monday for a while." at bounding box center [210, 71] width 87 height 5
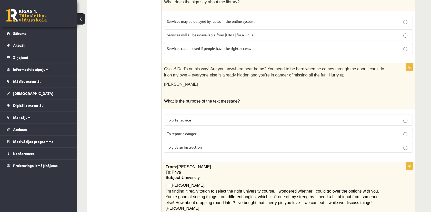
scroll to position [199, 0]
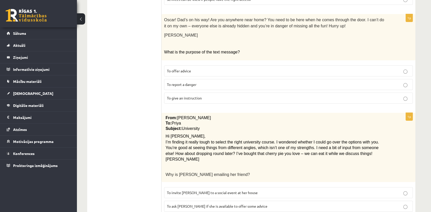
click at [198, 96] on span "To give an instruction" at bounding box center [184, 98] width 35 height 5
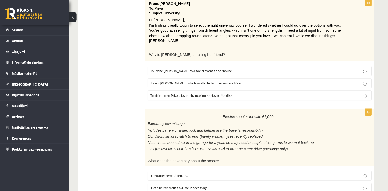
scroll to position [313, 0]
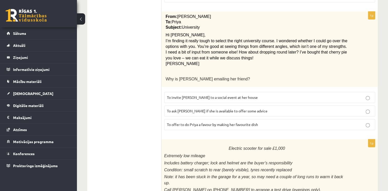
drag, startPoint x: 422, startPoint y: 1, endPoint x: 121, endPoint y: 102, distance: 317.5
click at [121, 102] on ul "A Grammar B Reading C Reading D Listening Answer the question" at bounding box center [126, 135] width 69 height 713
click at [179, 109] on span "To ask Priya if she is available to offer some advice" at bounding box center [217, 111] width 100 height 5
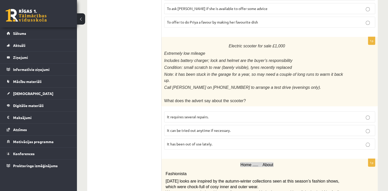
scroll to position [441, 0]
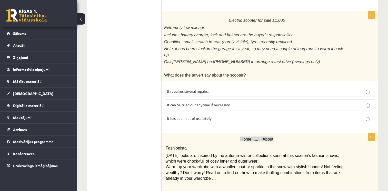
click at [199, 89] on span "It requires several repairs." at bounding box center [188, 91] width 42 height 5
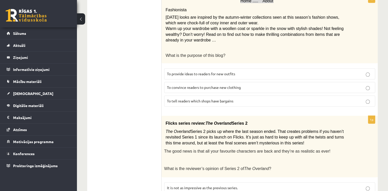
scroll to position [605, 0]
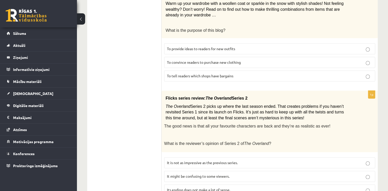
click at [191, 171] on label "It might be confusing to some viewers." at bounding box center [269, 176] width 211 height 11
click at [205, 46] on span "To provide ideas to readers for new outfits" at bounding box center [201, 48] width 68 height 5
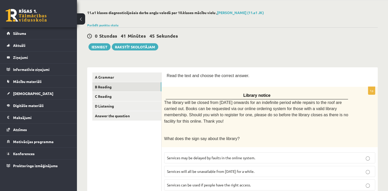
scroll to position [0, 0]
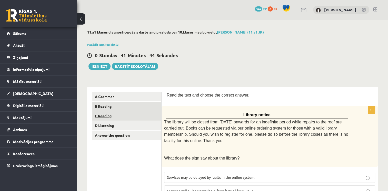
click at [107, 118] on link "C Reading" at bounding box center [126, 115] width 69 height 9
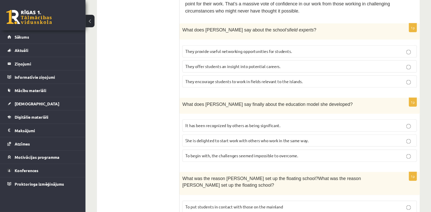
scroll to position [282, 0]
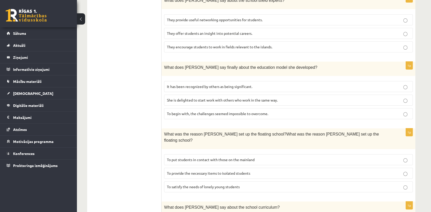
drag, startPoint x: 373, startPoint y: 1, endPoint x: 125, endPoint y: 60, distance: 255.0
click at [124, 60] on ul "A Grammar B Reading C Reading D Listening Answer the question" at bounding box center [126, 104] width 69 height 588
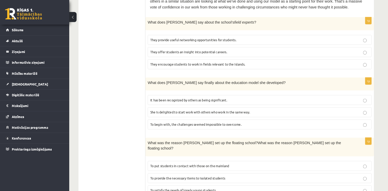
scroll to position [257, 0]
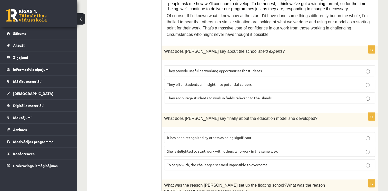
drag, startPoint x: 426, startPoint y: 0, endPoint x: 145, endPoint y: 77, distance: 291.3
click at [145, 77] on ul "A Grammar B Reading C Reading D Listening Answer the question" at bounding box center [126, 142] width 69 height 614
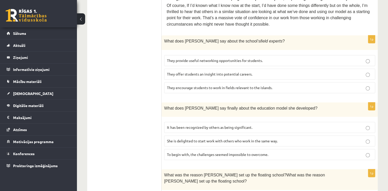
scroll to position [293, 0]
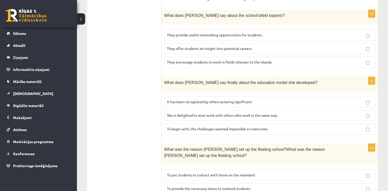
click at [189, 33] on span "They provide useful networking opportunities for students." at bounding box center [215, 35] width 96 height 5
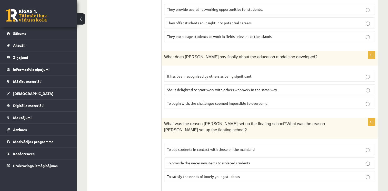
click at [184, 74] on span "It has been recognized by others as being significant." at bounding box center [209, 76] width 85 height 5
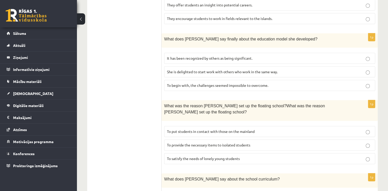
scroll to position [344, 0]
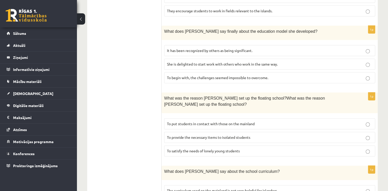
click at [190, 135] on span "To provide the necessary items to isolated students" at bounding box center [208, 137] width 83 height 5
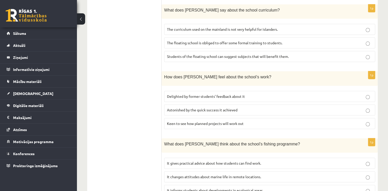
scroll to position [480, 0]
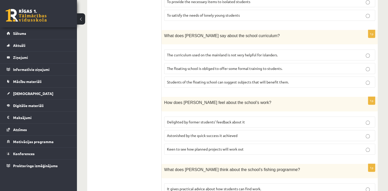
click at [197, 53] on span "The curriculum used on the mainland is not very helpful for islanders." at bounding box center [222, 55] width 111 height 5
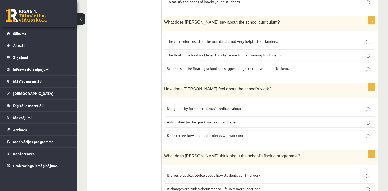
scroll to position [506, 0]
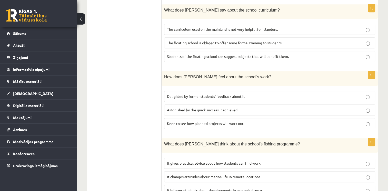
click at [214, 94] on span "Delighted by former students’ feedback about it" at bounding box center [206, 96] width 78 height 5
click at [191, 175] on span "It changes attitudes about marine life in remote locations." at bounding box center [214, 177] width 94 height 5
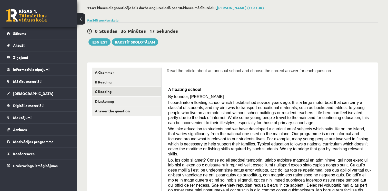
scroll to position [0, 0]
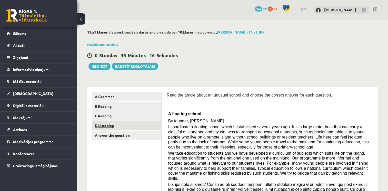
click at [115, 124] on link "D Listening" at bounding box center [126, 125] width 69 height 9
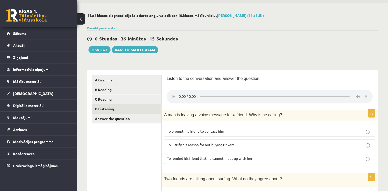
scroll to position [51, 0]
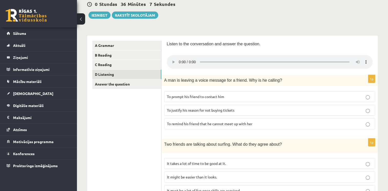
click at [176, 97] on span "To prompt his friend to contact him" at bounding box center [195, 96] width 57 height 5
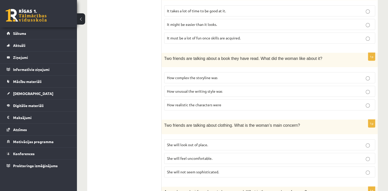
scroll to position [205, 0]
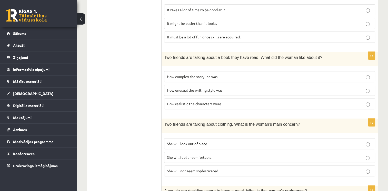
click at [208, 33] on label "It must be a lot of fun once skills are acquired." at bounding box center [269, 37] width 211 height 11
click at [207, 91] on p "How unusual the writing style was" at bounding box center [269, 90] width 205 height 5
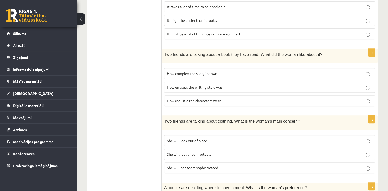
scroll to position [256, 0]
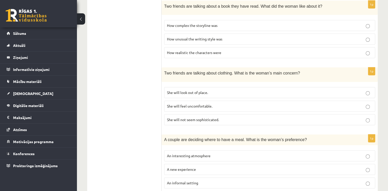
click at [204, 90] on span "She will look out of place." at bounding box center [187, 92] width 41 height 5
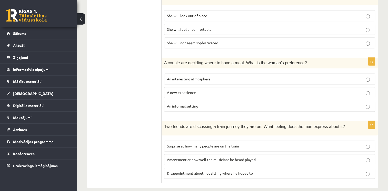
click at [201, 90] on p "A new experience" at bounding box center [269, 92] width 205 height 5
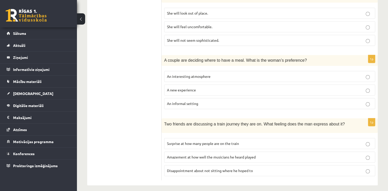
scroll to position [336, 0]
click at [199, 140] on span "Surprise at how many people are on the train" at bounding box center [203, 142] width 72 height 5
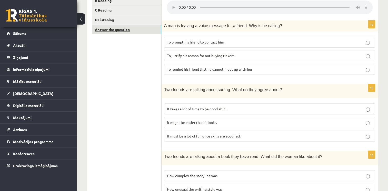
click at [126, 29] on link "Answer the question" at bounding box center [126, 29] width 69 height 9
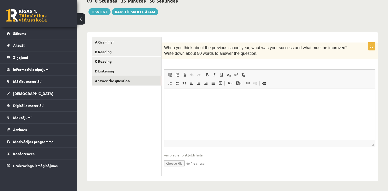
scroll to position [0, 0]
drag, startPoint x: 198, startPoint y: 116, endPoint x: 225, endPoint y: 122, distance: 27.9
click at [225, 104] on html at bounding box center [269, 97] width 210 height 16
click at [194, 98] on span "Ielīmēt" at bounding box center [194, 99] width 14 height 7
click at [202, 106] on span "Ielīmēt" at bounding box center [208, 102] width 14 height 7
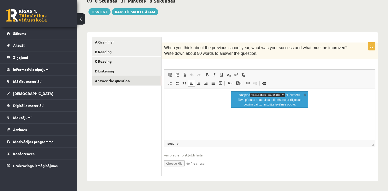
drag, startPoint x: 206, startPoint y: 101, endPoint x: 176, endPoint y: 99, distance: 30.3
click at [177, 102] on html at bounding box center [269, 97] width 210 height 16
drag, startPoint x: 167, startPoint y: 98, endPoint x: 295, endPoint y: 129, distance: 131.1
click at [304, 104] on html at bounding box center [269, 97] width 210 height 16
drag, startPoint x: 169, startPoint y: 90, endPoint x: 174, endPoint y: 96, distance: 7.4
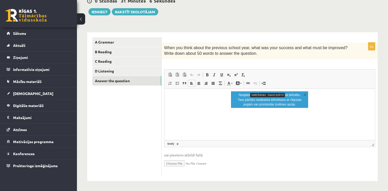
click at [169, 90] on html at bounding box center [269, 97] width 210 height 16
click at [174, 95] on p "Bagātinātā teksta redaktors, wiswyg-editor-user-answer-47363916949020" at bounding box center [269, 96] width 200 height 5
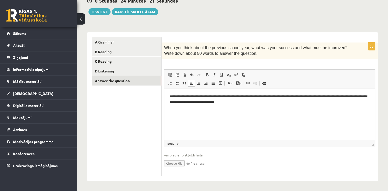
click at [369, 110] on html "**********" at bounding box center [269, 99] width 210 height 21
click at [237, 102] on p "**********" at bounding box center [269, 99] width 200 height 11
click at [249, 104] on p "**********" at bounding box center [269, 99] width 200 height 11
drag, startPoint x: 291, startPoint y: 104, endPoint x: 292, endPoint y: 109, distance: 5.4
click at [291, 105] on html "**********" at bounding box center [269, 99] width 210 height 21
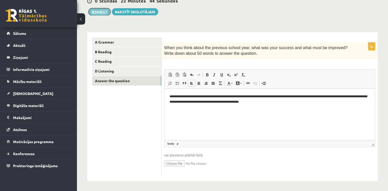
click at [99, 12] on button "Iesniegt" at bounding box center [99, 11] width 22 height 7
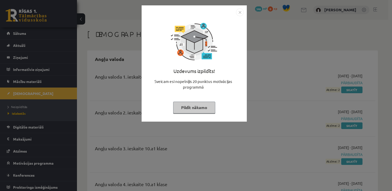
click at [197, 107] on button "Pildīt nākamo" at bounding box center [194, 108] width 42 height 12
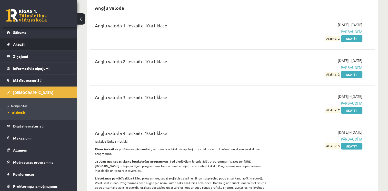
scroll to position [1, 0]
click at [14, 13] on link at bounding box center [26, 15] width 41 height 13
